Goal: Task Accomplishment & Management: Complete application form

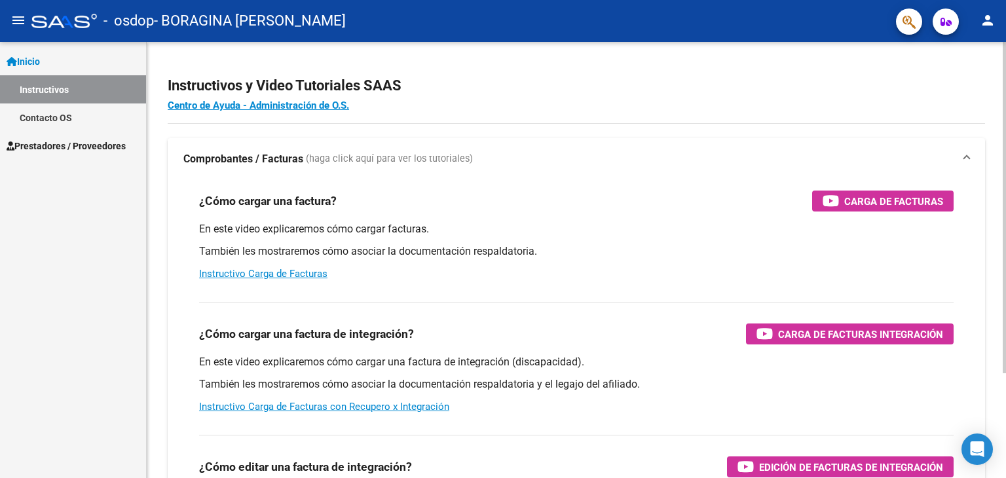
scroll to position [131, 0]
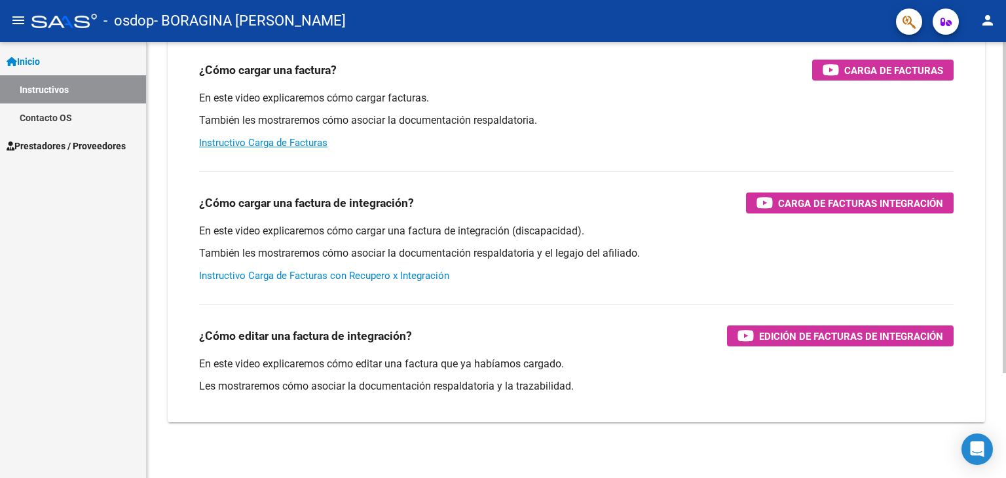
click at [292, 279] on link "Instructivo Carga de Facturas con Recupero x Integración" at bounding box center [324, 276] width 250 height 12
click at [60, 140] on span "Prestadores / Proveedores" at bounding box center [66, 146] width 119 height 14
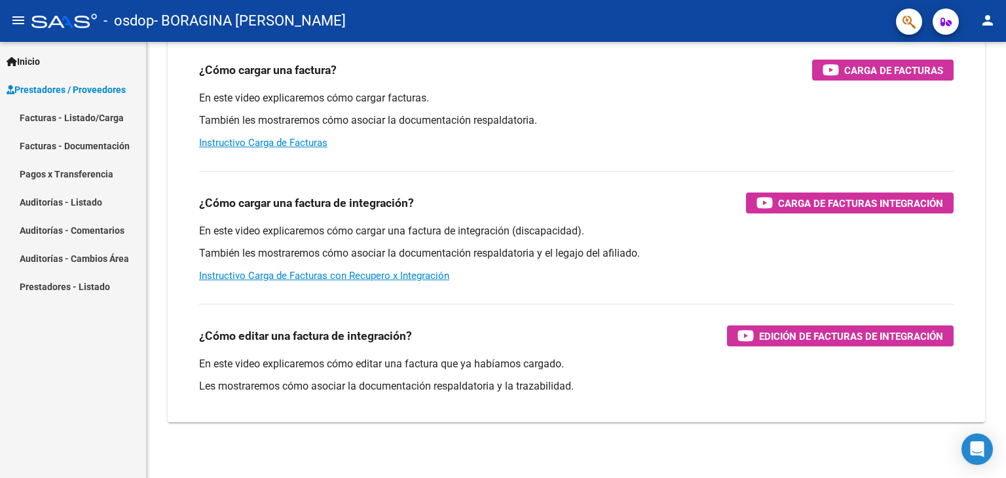
click at [117, 94] on span "Prestadores / Proveedores" at bounding box center [66, 90] width 119 height 14
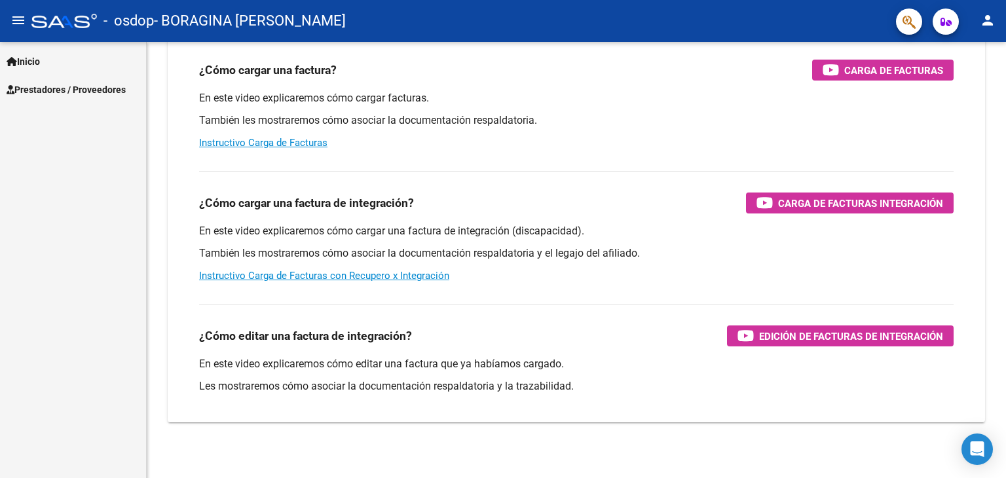
click at [105, 94] on span "Prestadores / Proveedores" at bounding box center [66, 90] width 119 height 14
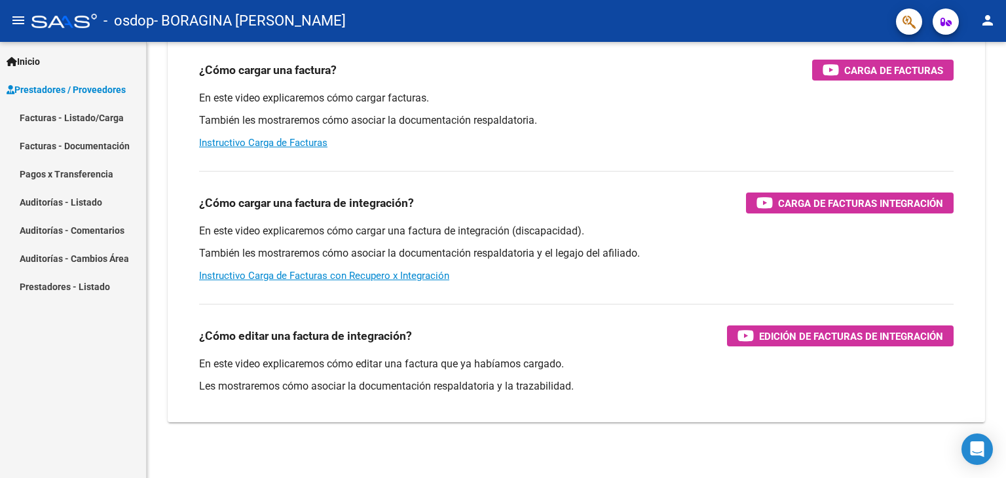
click at [83, 117] on link "Facturas - Listado/Carga" at bounding box center [73, 117] width 146 height 28
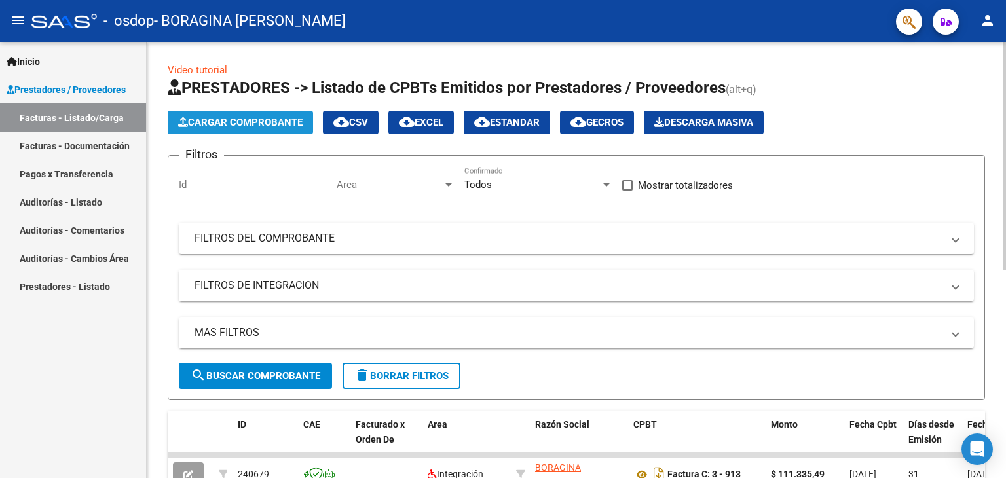
click at [260, 128] on button "Cargar Comprobante" at bounding box center [240, 123] width 145 height 24
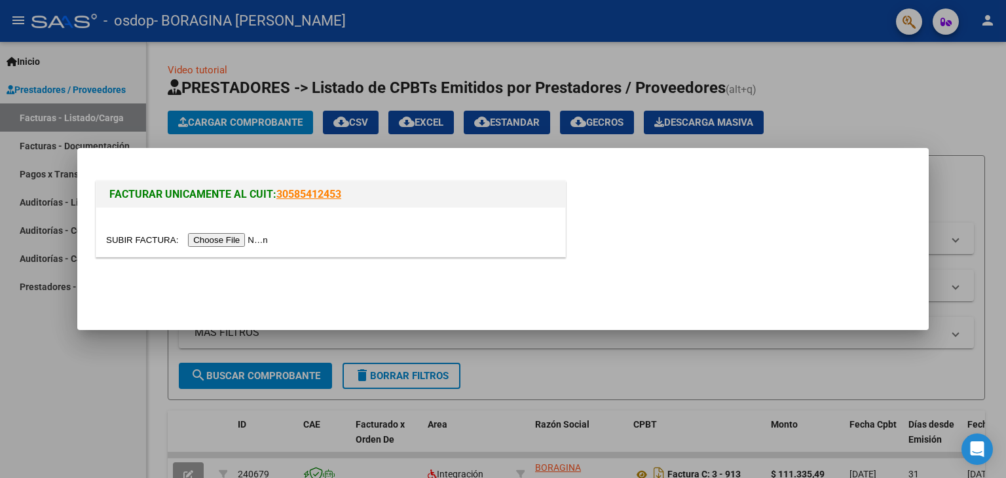
click at [223, 239] on input "file" at bounding box center [189, 240] width 166 height 14
click at [247, 240] on input "file" at bounding box center [189, 240] width 166 height 14
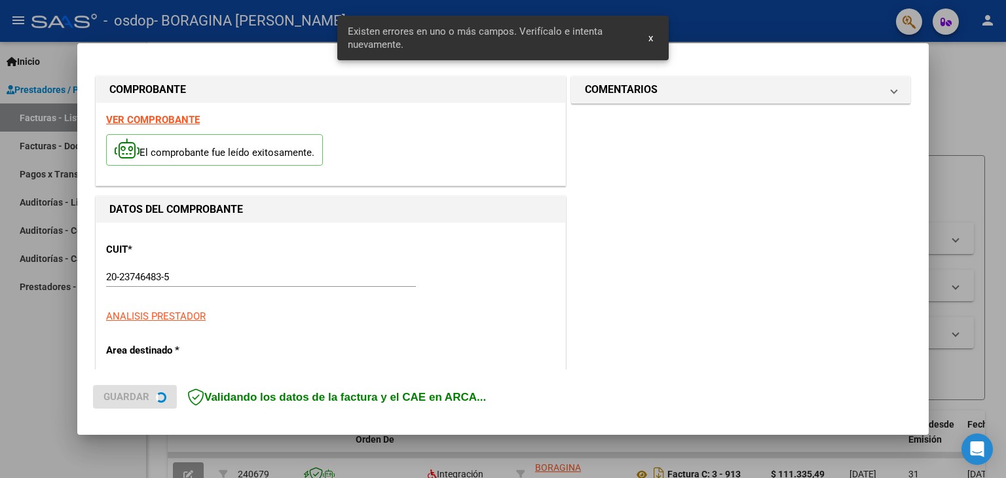
scroll to position [299, 0]
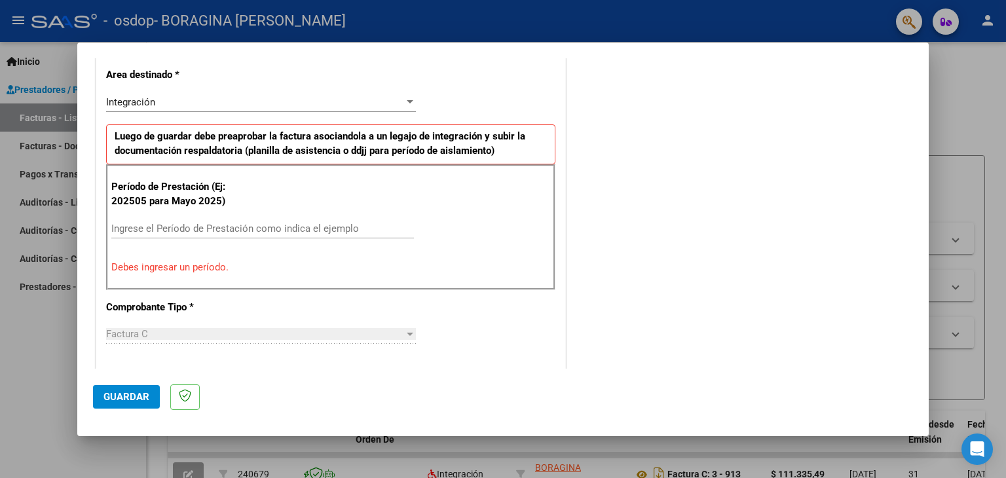
click at [342, 223] on input "Ingrese el Período de Prestación como indica el ejemplo" at bounding box center [262, 229] width 303 height 12
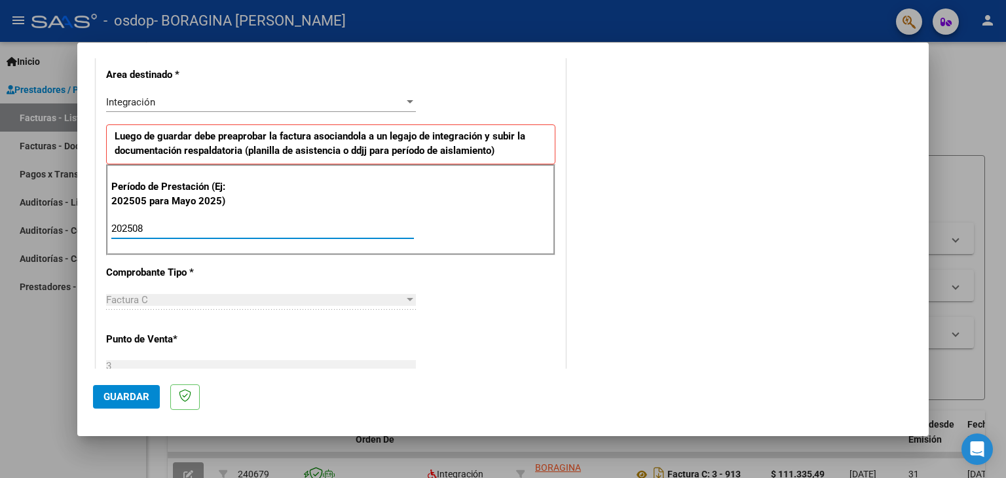
type input "202508"
click at [320, 297] on div "Factura C" at bounding box center [255, 300] width 298 height 12
click at [394, 299] on div "Factura C" at bounding box center [255, 300] width 298 height 12
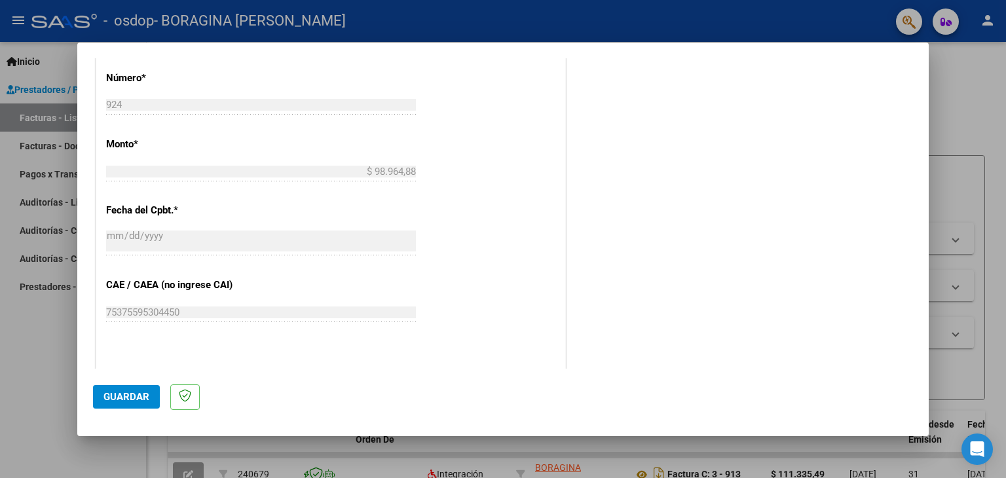
scroll to position [692, 0]
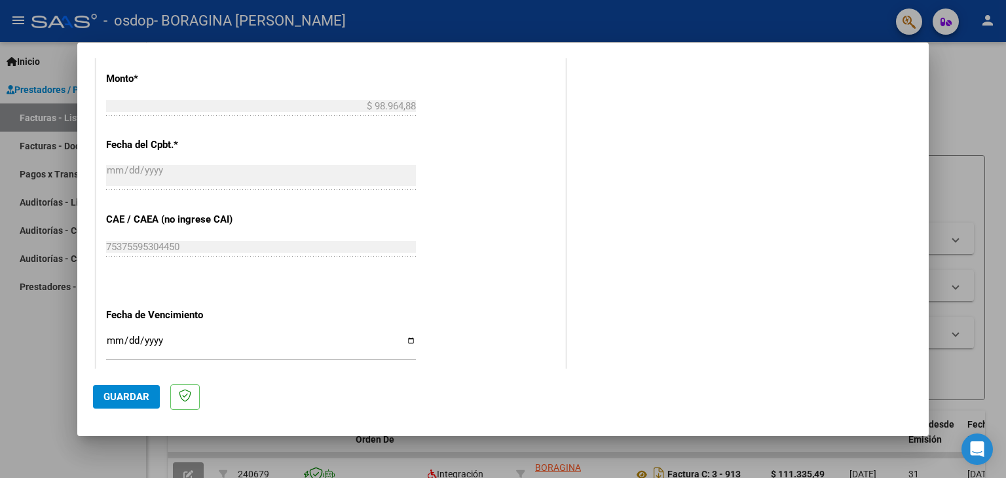
click at [409, 340] on input "Ingresar la fecha" at bounding box center [261, 345] width 310 height 21
type input "[DATE]"
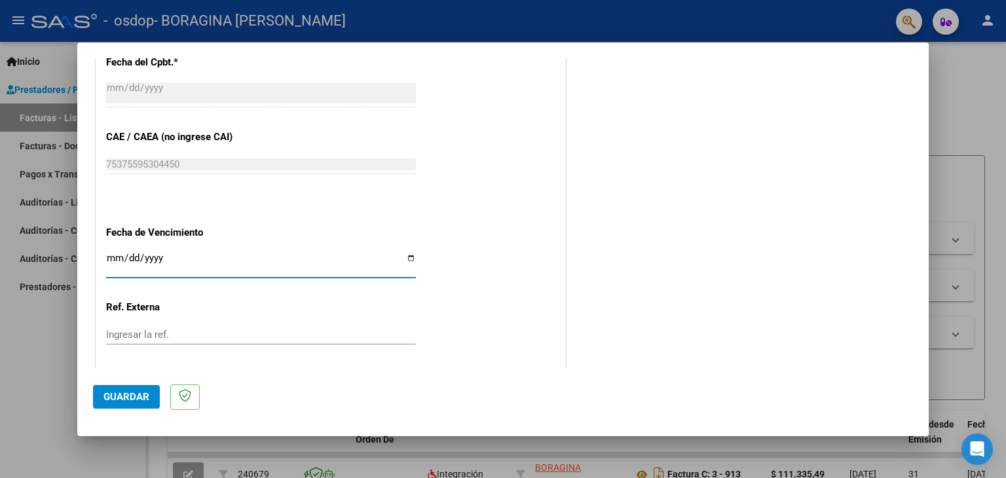
scroll to position [840, 0]
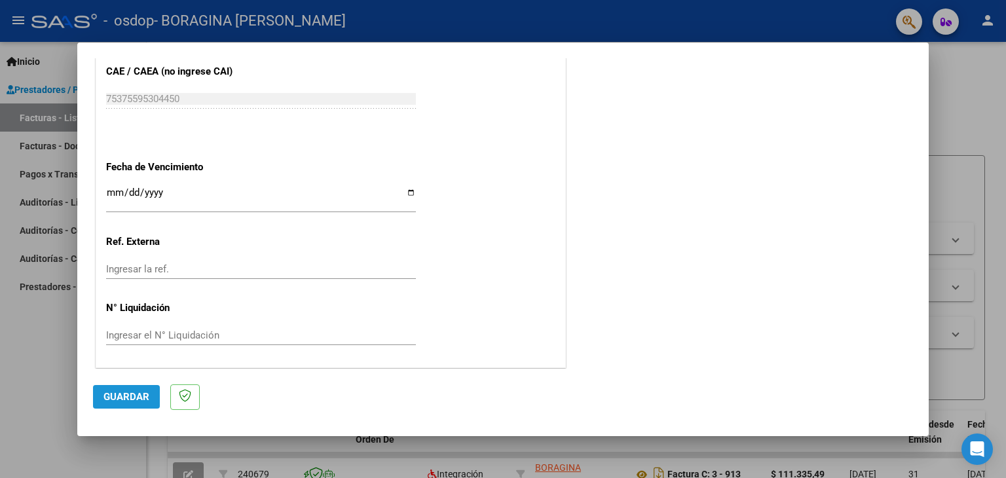
click at [124, 398] on span "Guardar" at bounding box center [126, 397] width 46 height 12
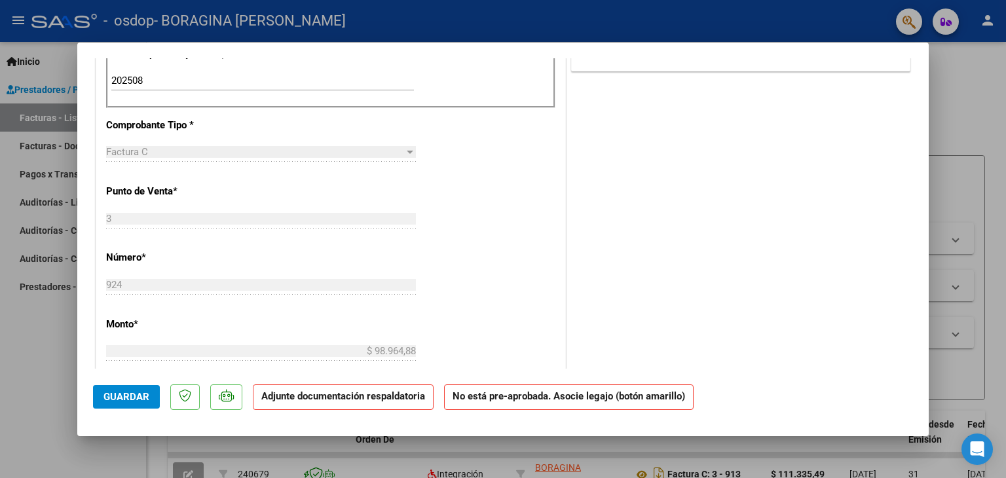
scroll to position [170, 0]
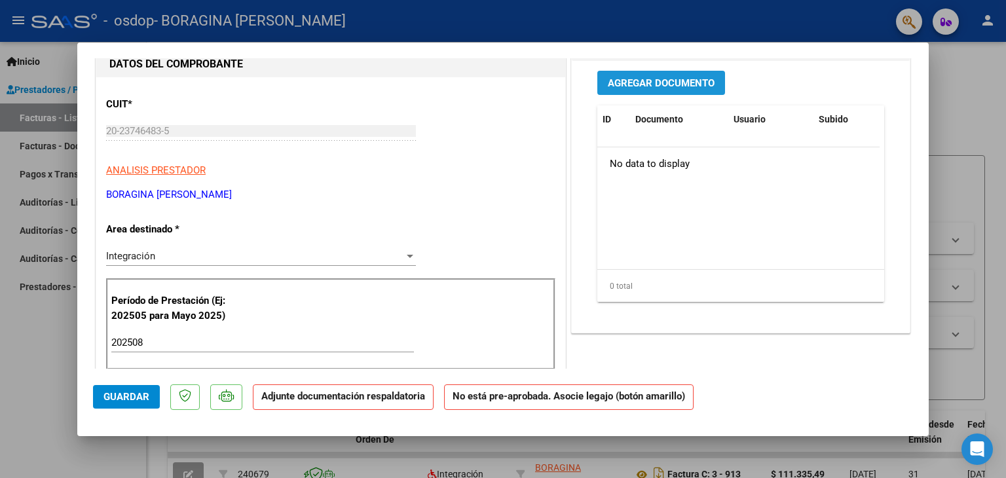
click at [644, 80] on span "Agregar Documento" at bounding box center [661, 83] width 107 height 12
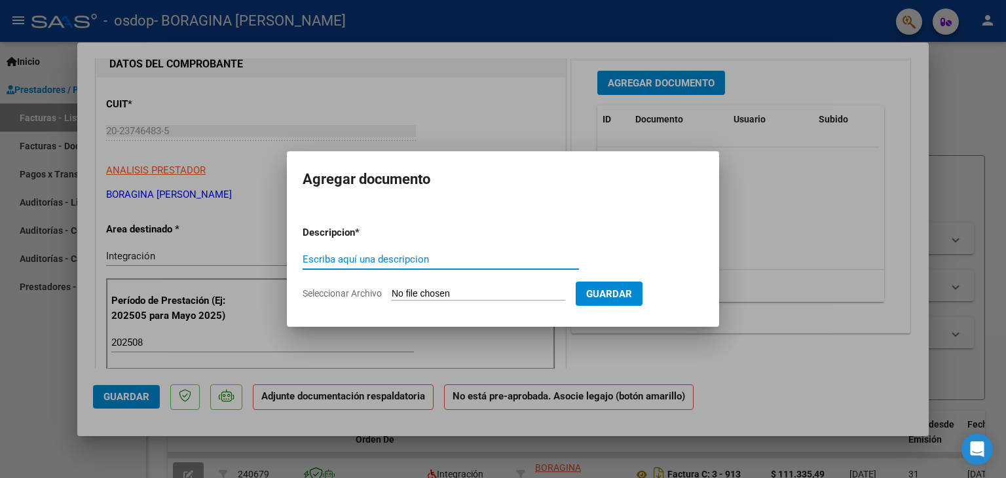
click at [428, 262] on input "Escriba aquí una descripcion" at bounding box center [441, 259] width 276 height 12
click at [799, 187] on div at bounding box center [503, 239] width 1006 height 478
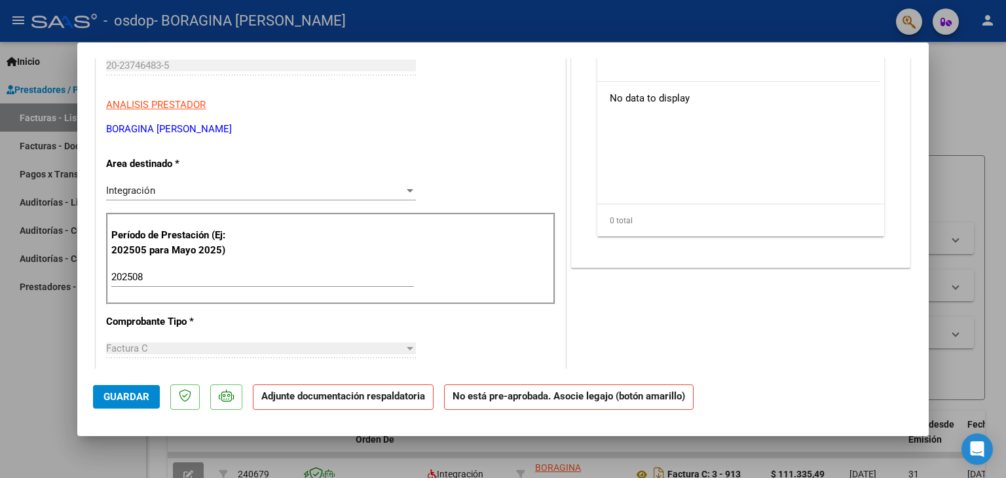
scroll to position [0, 0]
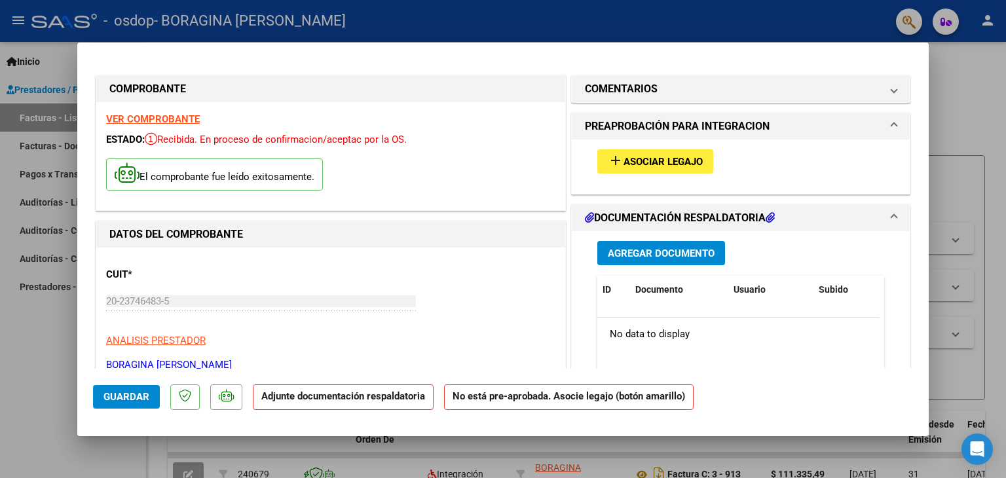
click at [642, 164] on span "Asociar Legajo" at bounding box center [662, 162] width 79 height 12
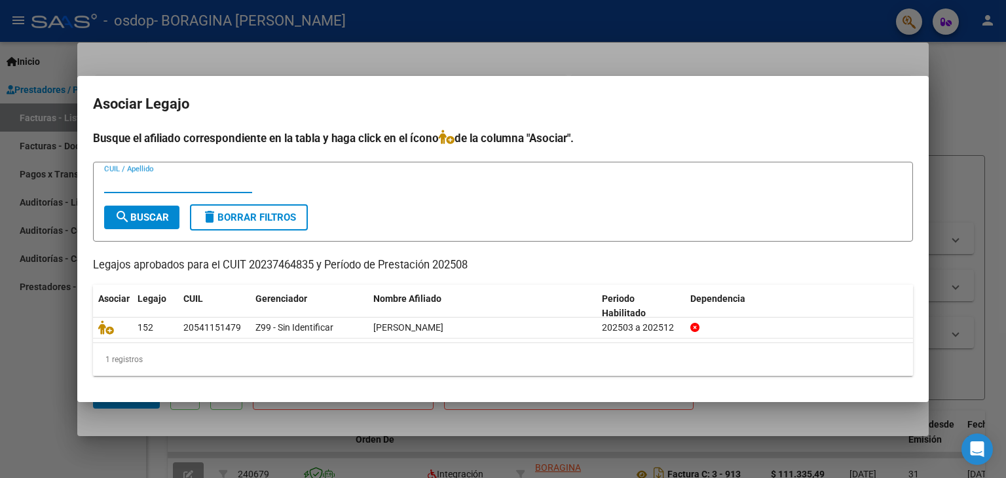
click at [132, 213] on span "search Buscar" at bounding box center [142, 217] width 54 height 12
click at [170, 185] on input "CUIL / Apellido" at bounding box center [178, 183] width 148 height 12
click at [144, 221] on span "search Buscar" at bounding box center [142, 217] width 54 height 12
click at [225, 183] on input "[PERSON_NAME]" at bounding box center [178, 183] width 148 height 12
type input "P"
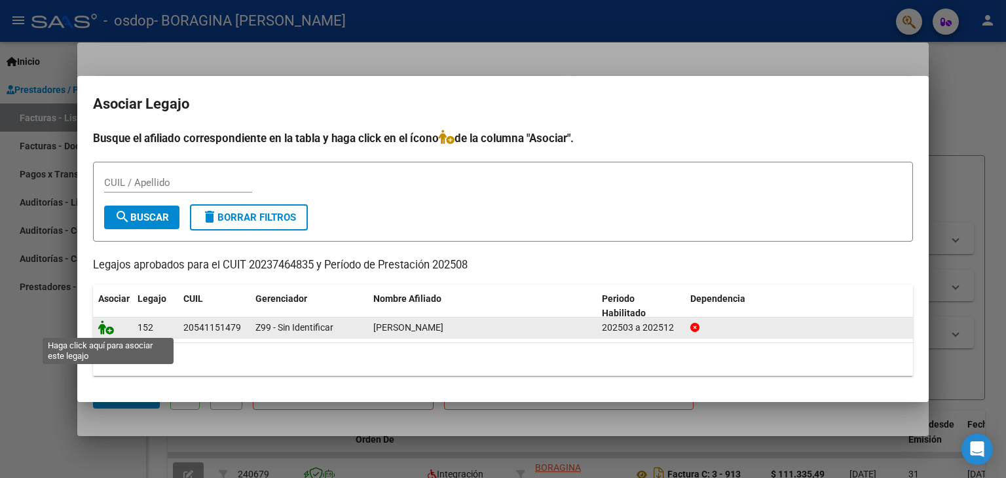
click at [109, 331] on icon at bounding box center [106, 327] width 16 height 14
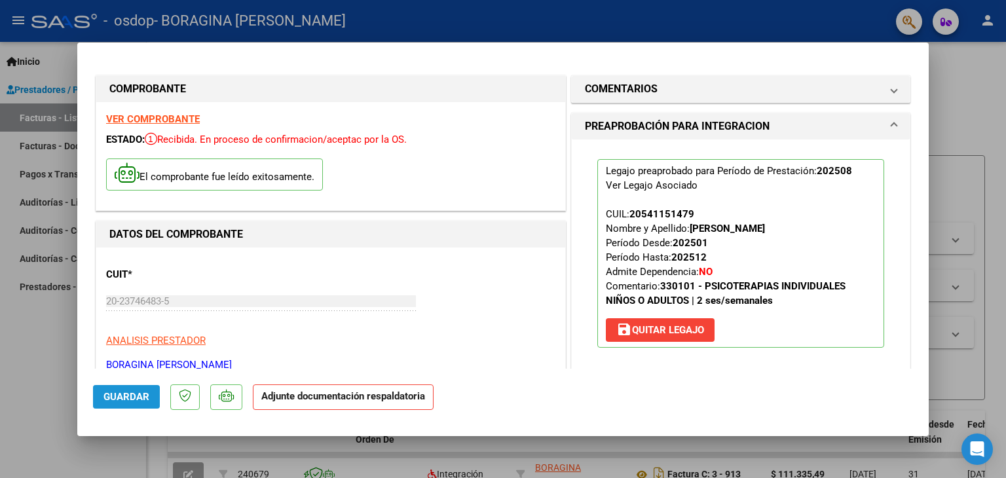
click at [128, 402] on span "Guardar" at bounding box center [126, 397] width 46 height 12
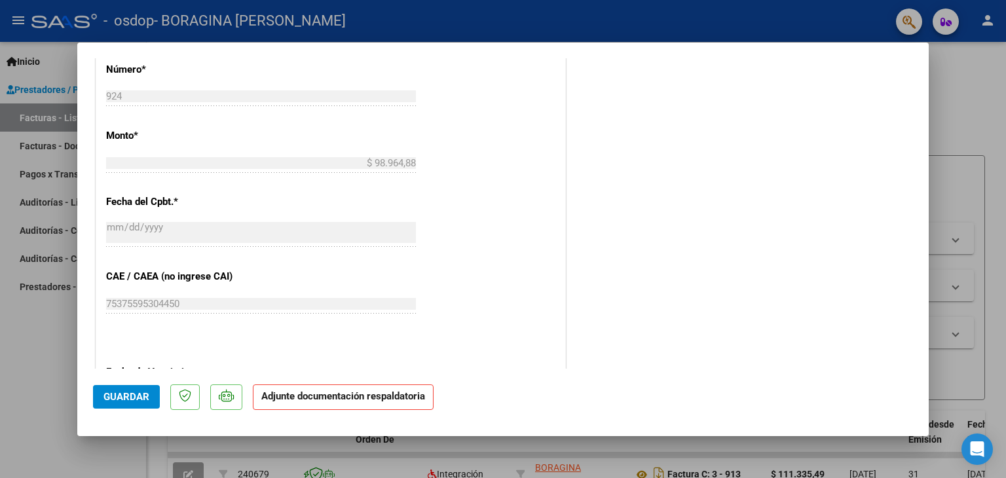
scroll to position [860, 0]
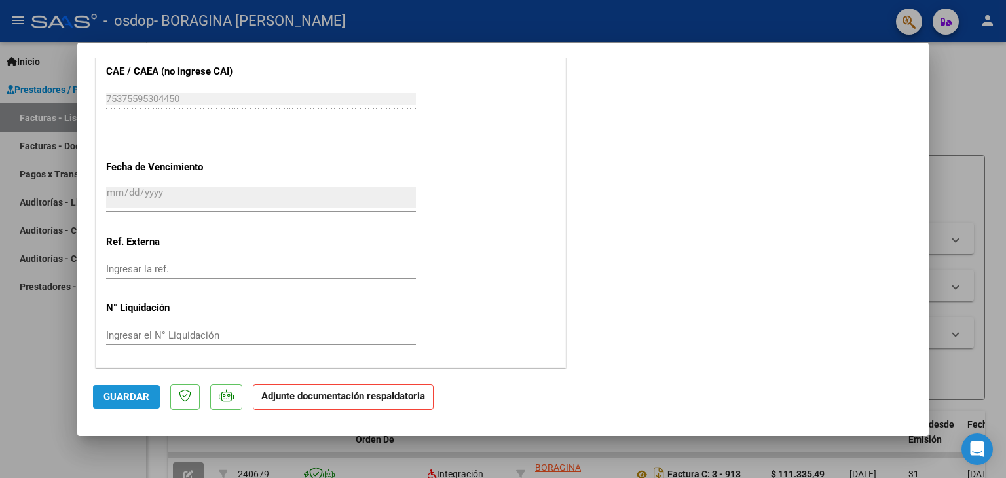
click at [126, 405] on button "Guardar" at bounding box center [126, 397] width 67 height 24
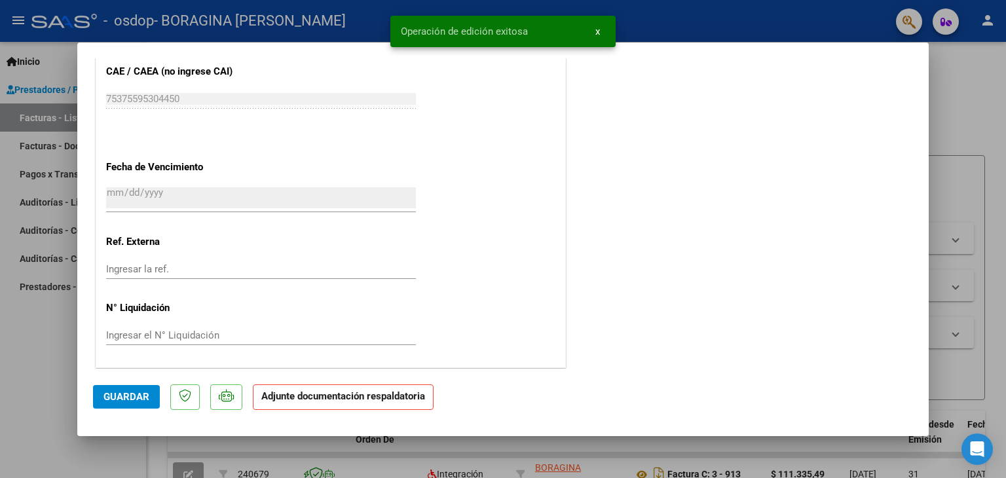
click at [597, 35] on span "x" at bounding box center [597, 32] width 5 height 12
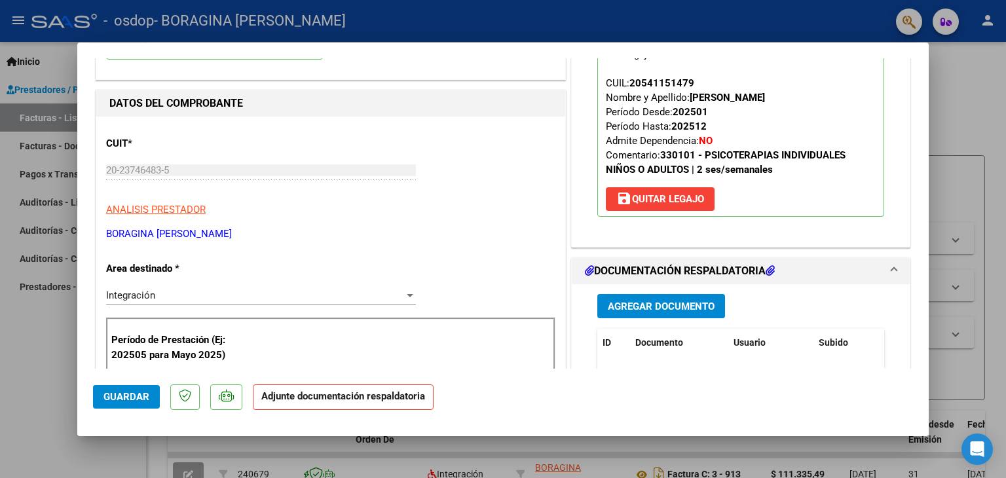
scroll to position [196, 0]
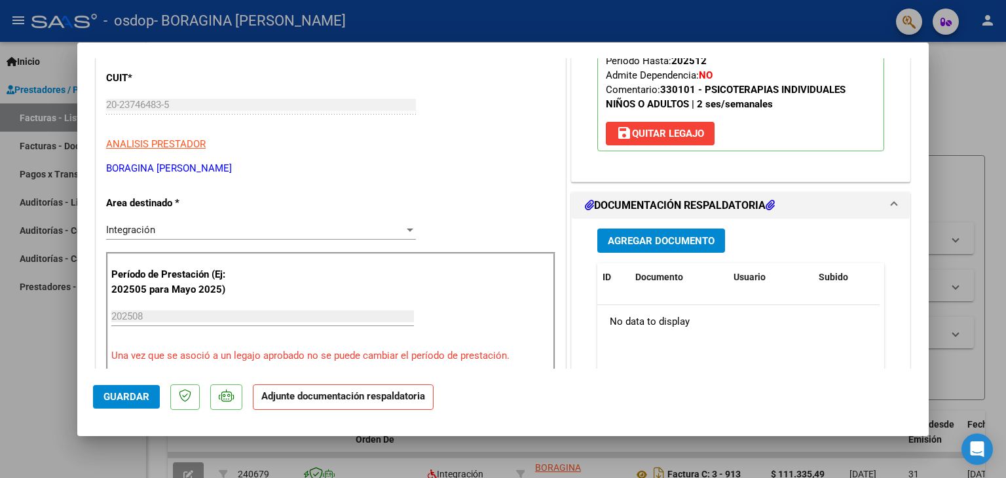
click at [650, 242] on span "Agregar Documento" at bounding box center [661, 241] width 107 height 12
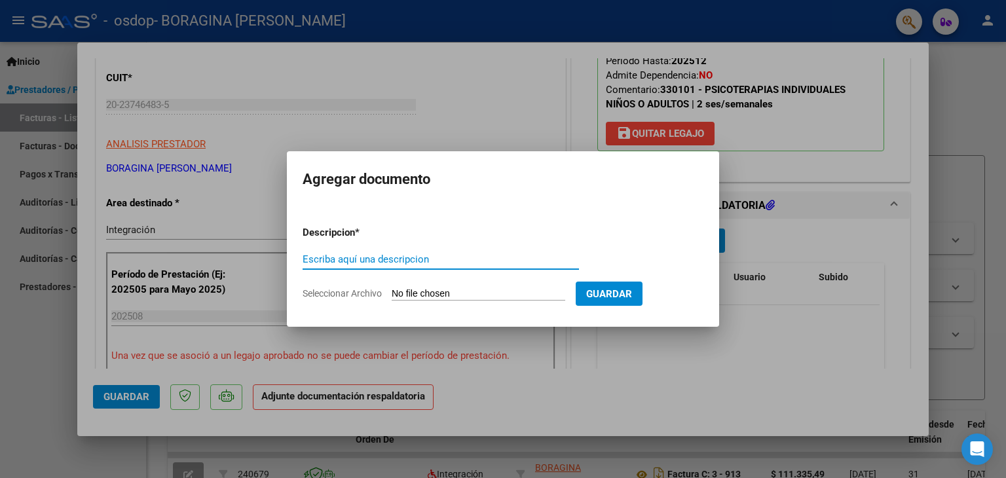
click at [458, 261] on input "Escriba aquí una descripcion" at bounding box center [441, 259] width 276 height 12
type input "a"
type input "asistencia [PERSON_NAME]"
click at [525, 295] on input "Seleccionar Archivo" at bounding box center [479, 294] width 174 height 12
type input "C:\fakepath\asistencia giovanni 082025.pdf"
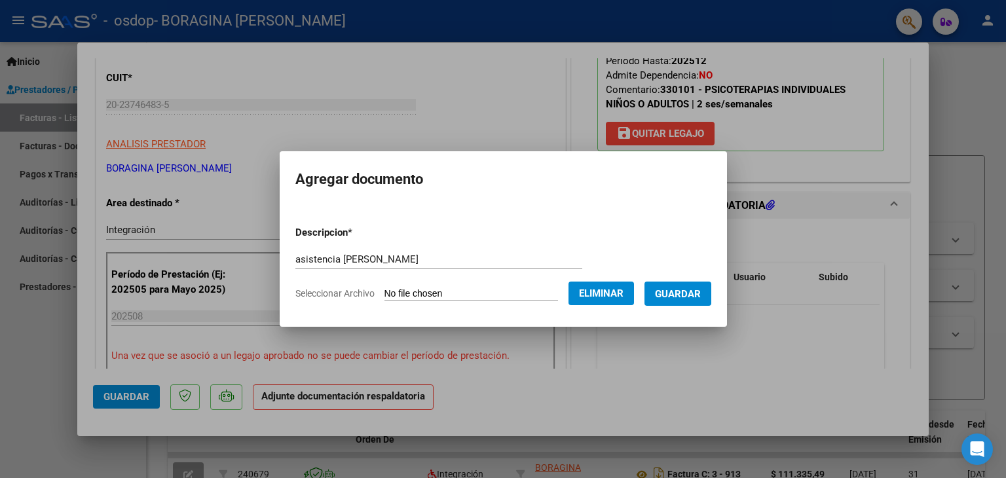
click at [688, 289] on span "Guardar" at bounding box center [678, 294] width 46 height 12
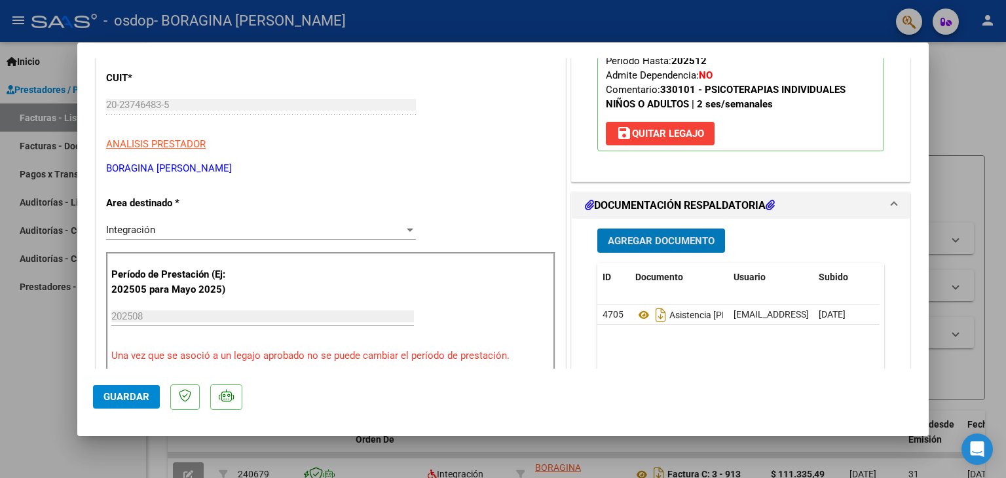
click at [653, 239] on span "Agregar Documento" at bounding box center [661, 241] width 107 height 12
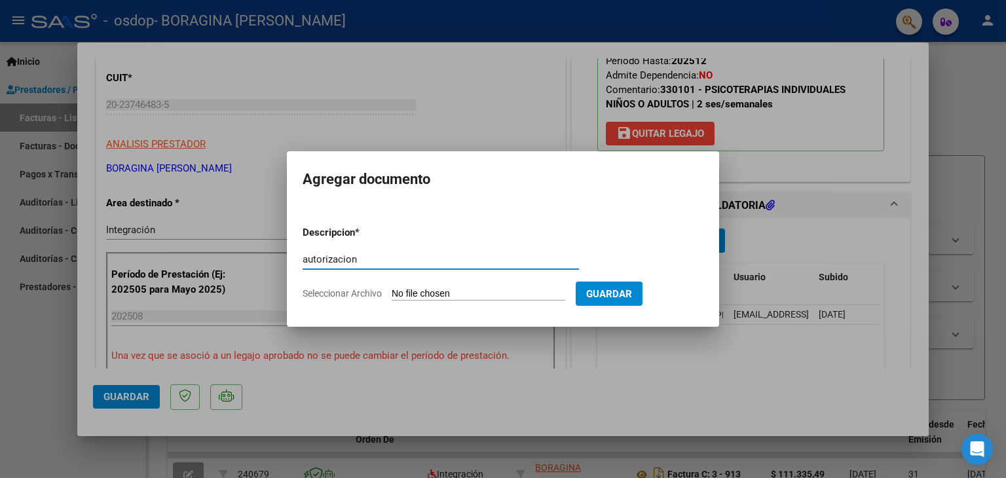
type input "autorizacion"
click at [508, 297] on input "Seleccionar Archivo" at bounding box center [479, 294] width 174 height 12
type input "C:\fakepath\mail autorizacion [PERSON_NAME] 2025 (1).docx"
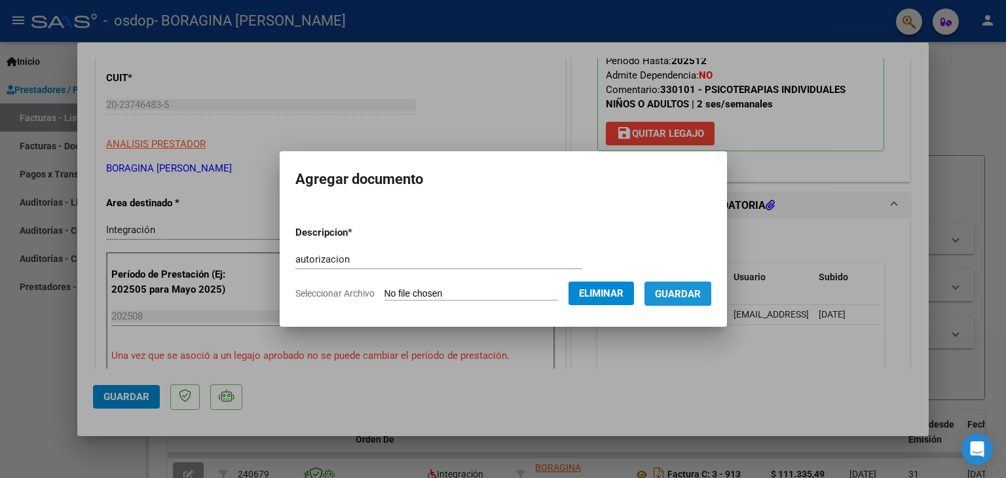
click at [670, 289] on span "Guardar" at bounding box center [678, 294] width 46 height 12
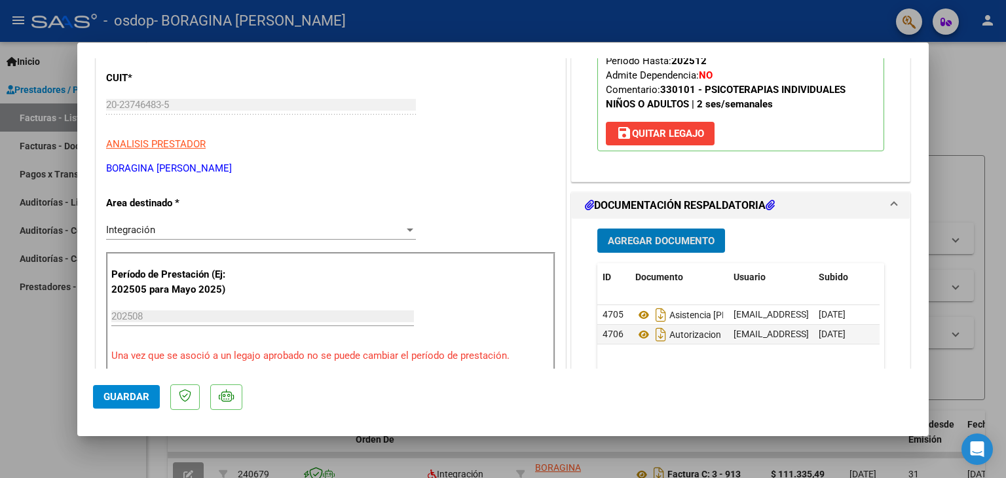
click at [143, 392] on span "Guardar" at bounding box center [126, 397] width 46 height 12
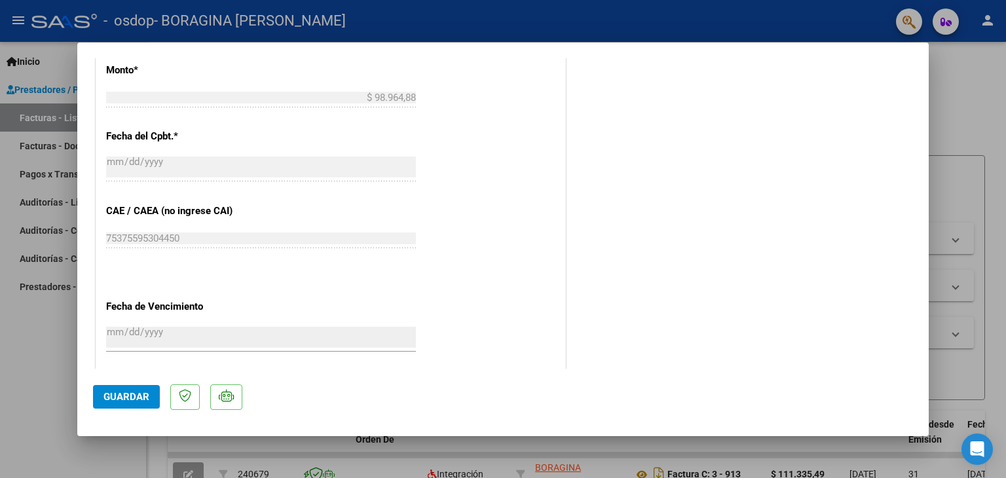
scroll to position [860, 0]
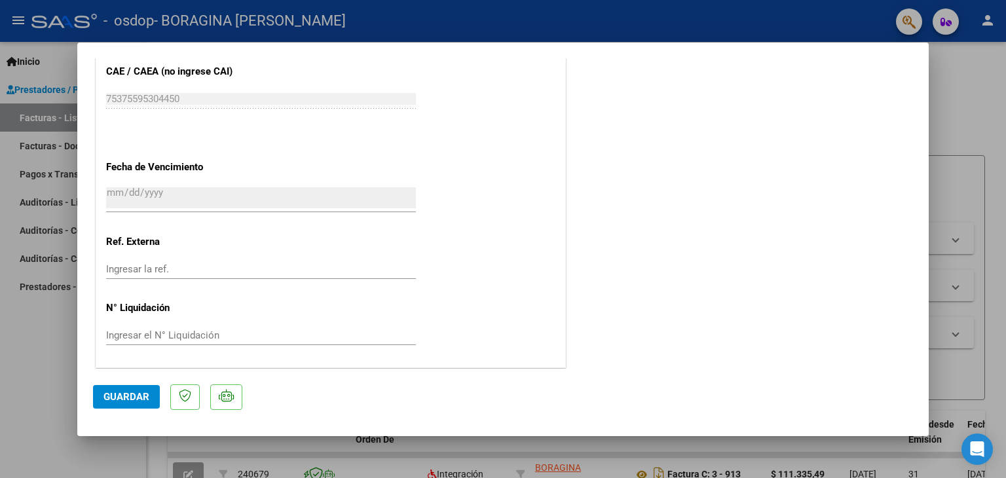
click at [217, 259] on div "Ingresar la ref." at bounding box center [261, 269] width 310 height 20
click at [250, 330] on input "Ingresar el N° Liquidación" at bounding box center [261, 335] width 310 height 12
click at [133, 397] on span "Guardar" at bounding box center [126, 397] width 46 height 12
click at [597, 34] on div at bounding box center [503, 239] width 1006 height 478
type input "$ 0,00"
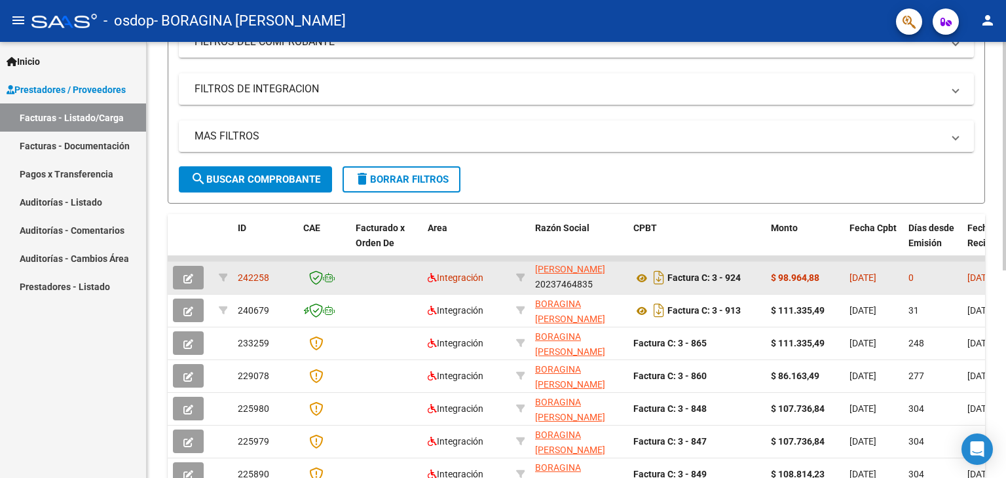
scroll to position [262, 0]
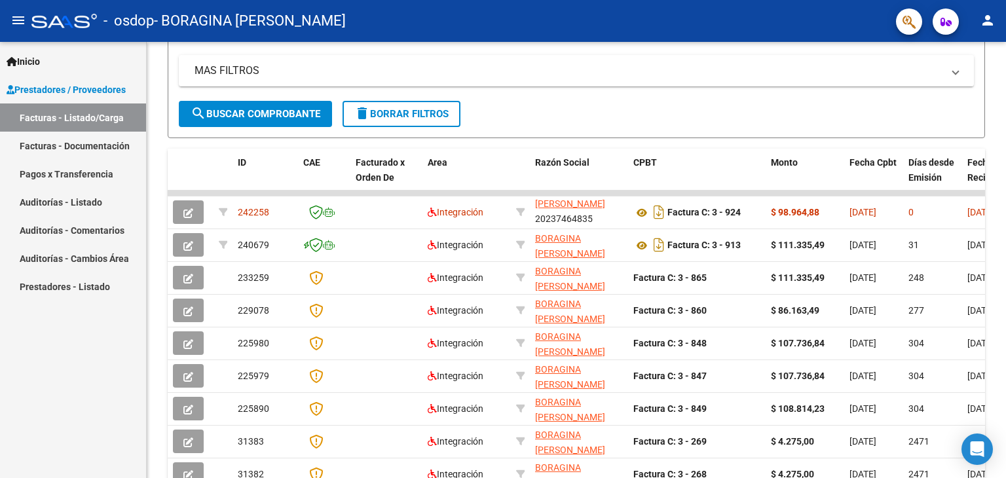
click at [988, 22] on mat-icon "person" at bounding box center [988, 20] width 16 height 16
click at [970, 90] on button "exit_to_app Salir" at bounding box center [961, 86] width 80 height 31
